Goal: Task Accomplishment & Management: Manage account settings

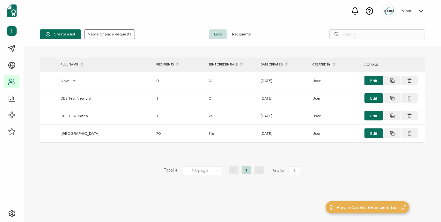
click at [240, 37] on span "Recipients" at bounding box center [241, 34] width 29 height 10
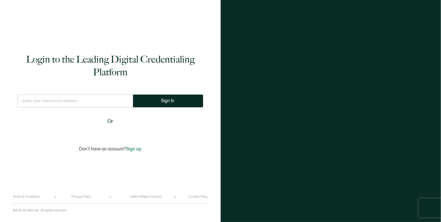
click at [352, 37] on div at bounding box center [331, 111] width 221 height 222
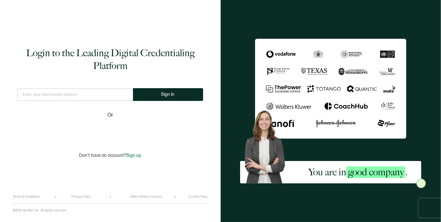
click at [79, 91] on input "text" at bounding box center [75, 94] width 115 height 13
type input "[EMAIL_ADDRESS][DOMAIN_NAME]"
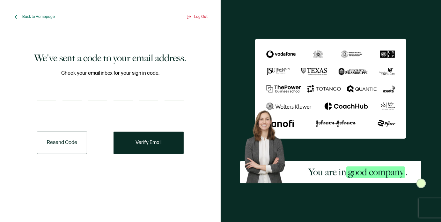
click at [45, 98] on input "number" at bounding box center [46, 94] width 19 height 13
paste input "9"
type input "9"
type input "0"
type input "9"
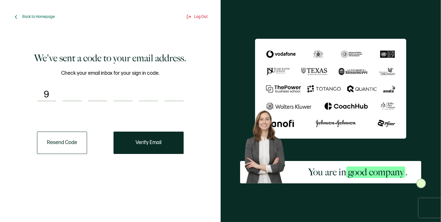
type input "7"
type input "8"
type input "0"
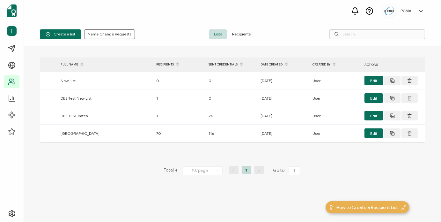
click at [249, 31] on span "Recipients" at bounding box center [241, 34] width 29 height 10
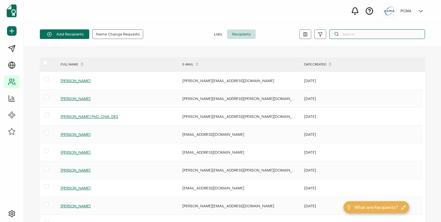
click at [364, 33] on input "text" at bounding box center [378, 34] width 96 height 10
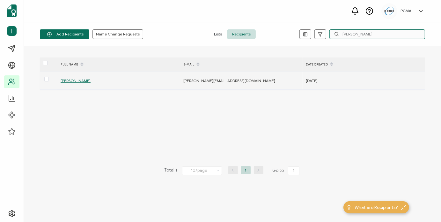
type input "paula da"
click at [63, 82] on span "[PERSON_NAME]" at bounding box center [76, 80] width 30 height 5
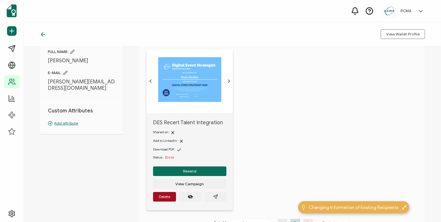
scroll to position [64, 0]
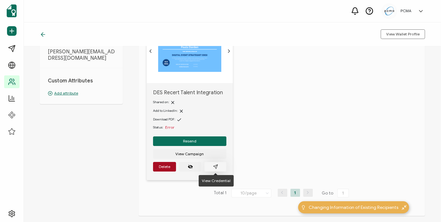
click at [218, 166] on button "button" at bounding box center [215, 167] width 22 height 10
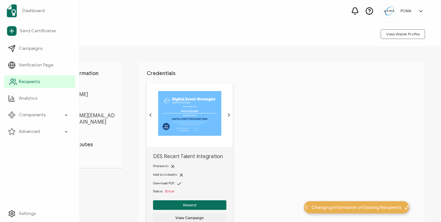
click at [32, 78] on link "Recipients" at bounding box center [39, 81] width 71 height 13
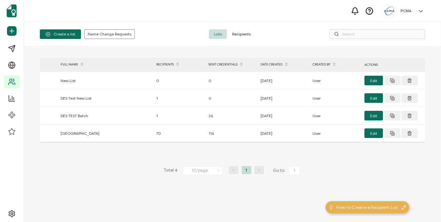
click at [236, 31] on span "Recipients" at bounding box center [241, 34] width 29 height 10
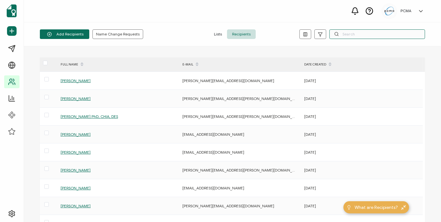
click at [357, 34] on input "text" at bounding box center [378, 34] width 96 height 10
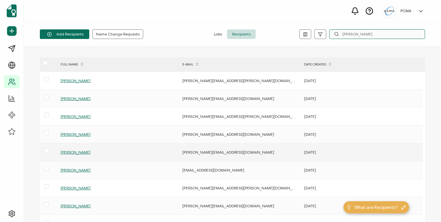
type input "[PERSON_NAME]"
click at [74, 152] on span "[PERSON_NAME]" at bounding box center [76, 152] width 30 height 5
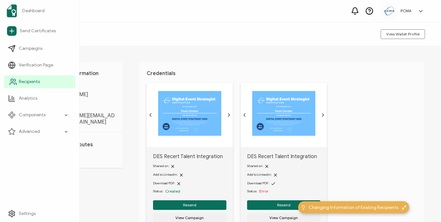
click at [25, 80] on span "Recipients" at bounding box center [29, 81] width 21 height 6
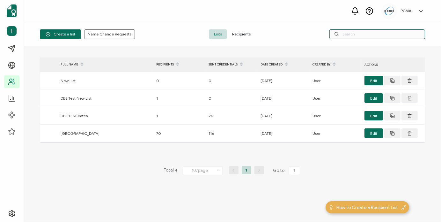
click at [352, 35] on input "text" at bounding box center [378, 34] width 96 height 10
click at [241, 33] on span "Recipients" at bounding box center [241, 34] width 29 height 10
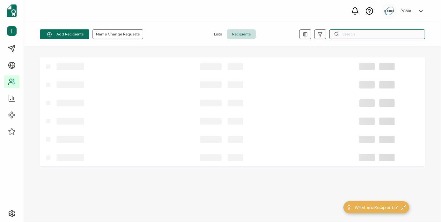
click at [353, 31] on input "text" at bounding box center [378, 34] width 96 height 10
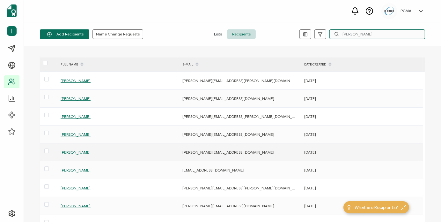
type input "[PERSON_NAME]"
click at [71, 152] on span "[PERSON_NAME]" at bounding box center [76, 152] width 30 height 5
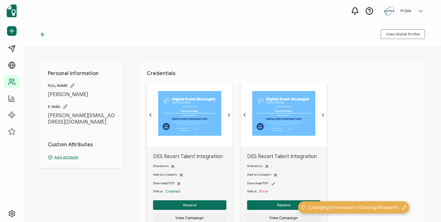
scroll to position [64, 0]
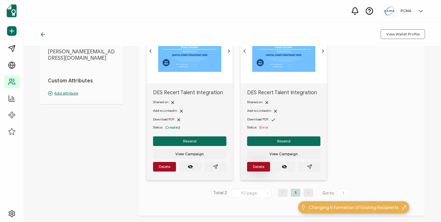
click at [251, 167] on button "Delete" at bounding box center [258, 167] width 23 height 10
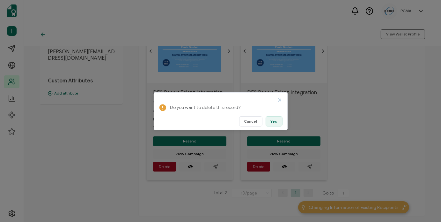
click at [272, 120] on span "Yes" at bounding box center [274, 121] width 7 height 4
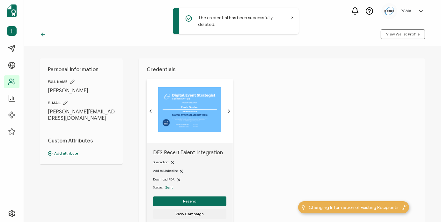
scroll to position [0, 0]
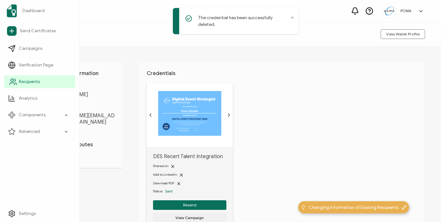
click at [39, 83] on span "Recipients" at bounding box center [29, 81] width 21 height 6
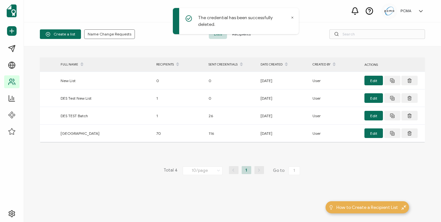
click at [293, 16] on div "The credential has been successfully deleted." at bounding box center [236, 21] width 126 height 26
